Goal: Transaction & Acquisition: Book appointment/travel/reservation

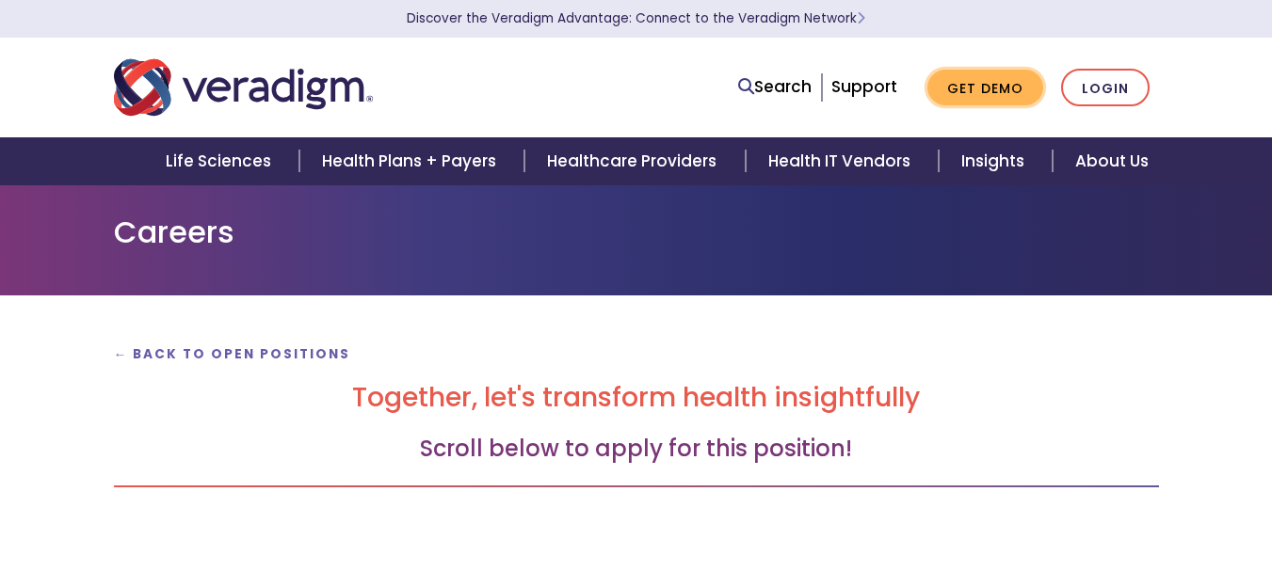
click at [994, 94] on link "Get Demo" at bounding box center [985, 88] width 116 height 37
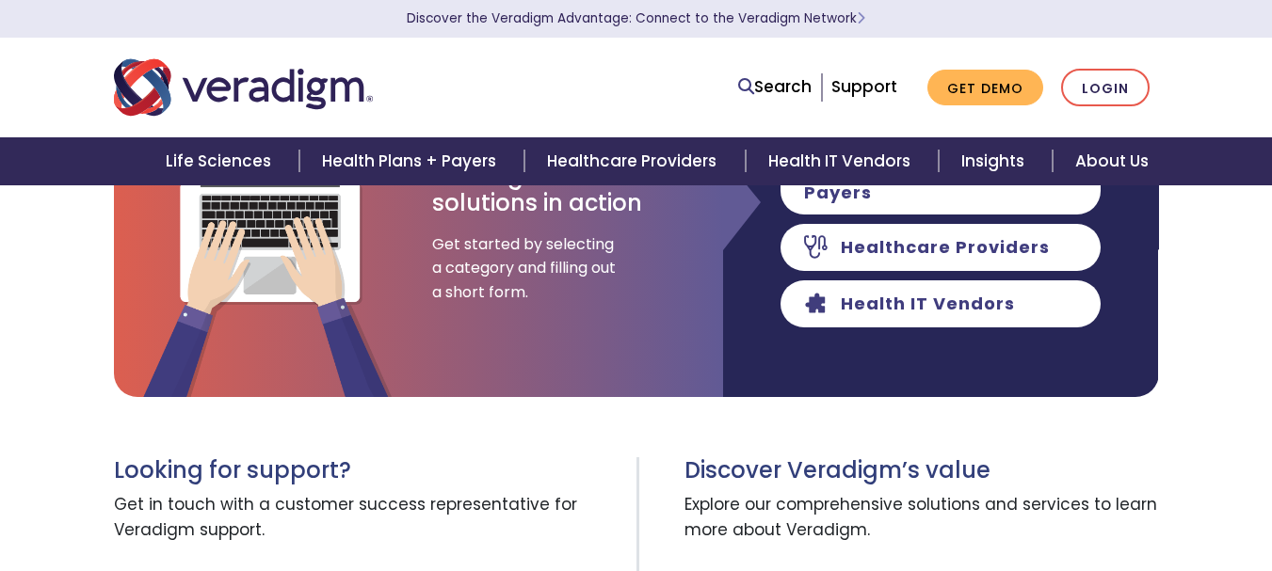
scroll to position [376, 0]
